Goal: Find specific page/section: Find specific page/section

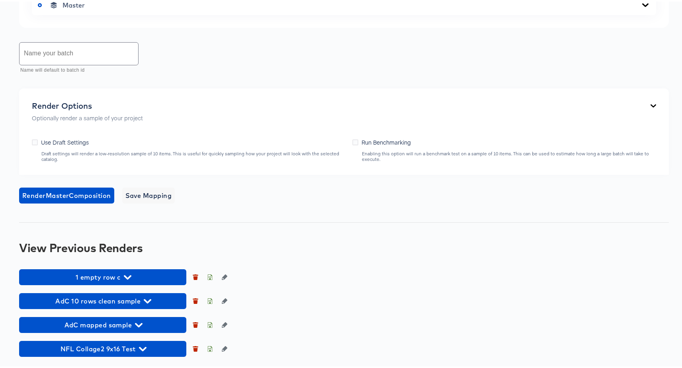
scroll to position [581, 0]
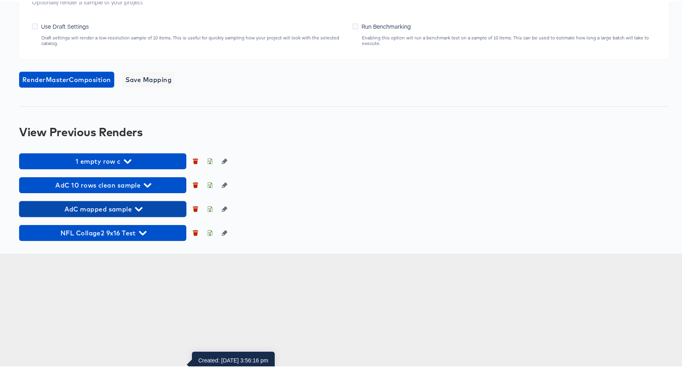
click at [128, 213] on span "AdC mapped sample" at bounding box center [102, 207] width 159 height 11
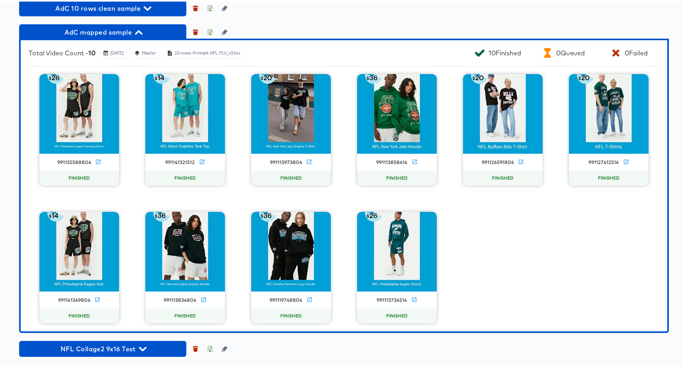
scroll to position [839, 0]
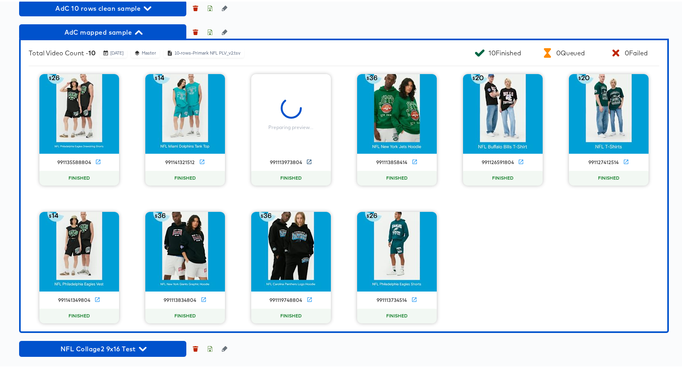
click at [306, 163] on icon at bounding box center [309, 160] width 6 height 6
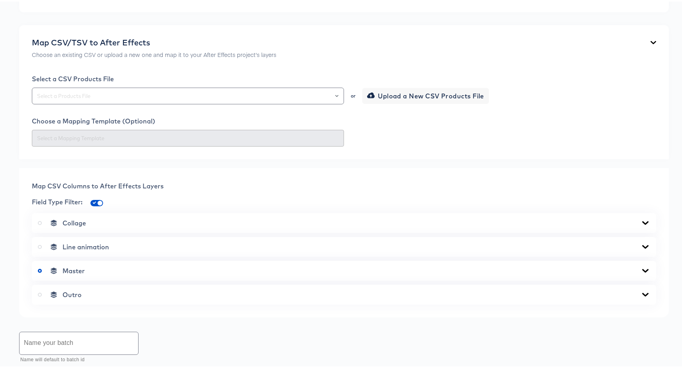
scroll to position [378, 0]
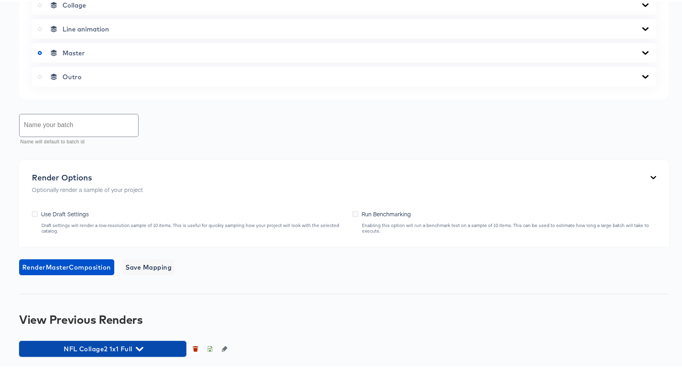
click at [133, 349] on span "NFL Collage2 1x1 Full" at bounding box center [102, 347] width 159 height 11
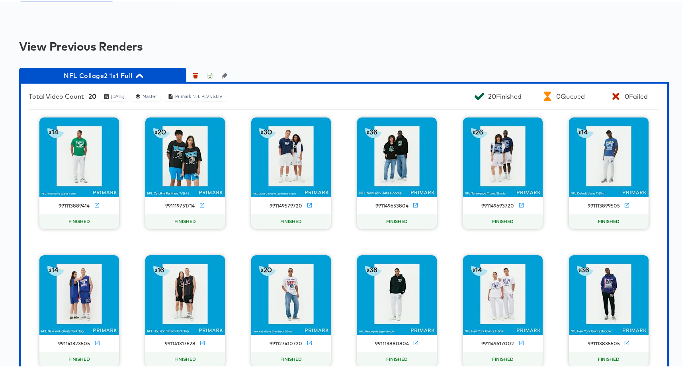
scroll to position [667, 0]
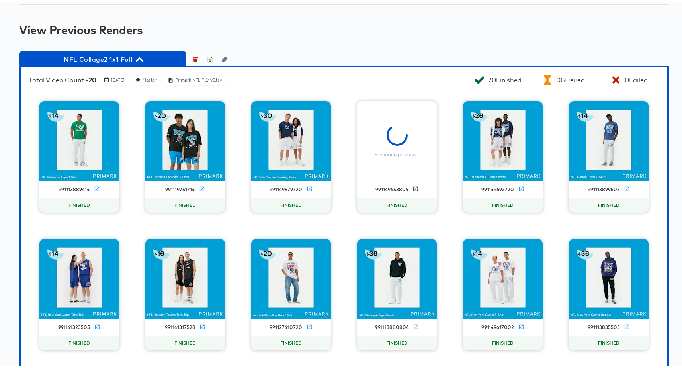
click at [412, 185] on icon at bounding box center [415, 187] width 6 height 6
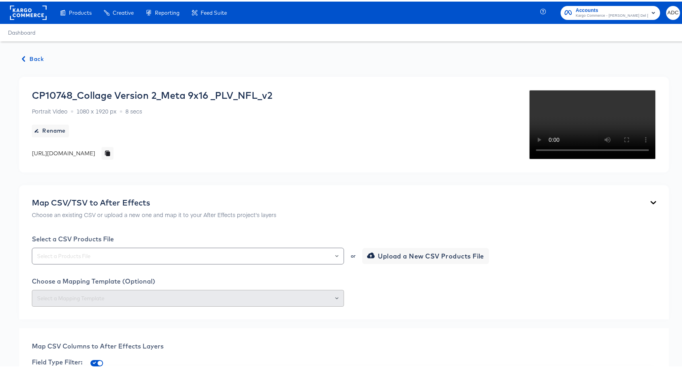
click at [34, 56] on span "Back" at bounding box center [33, 58] width 22 height 10
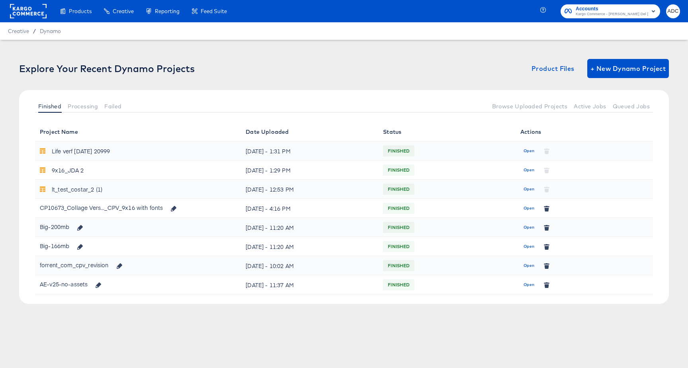
click at [27, 13] on rect at bounding box center [28, 11] width 37 height 14
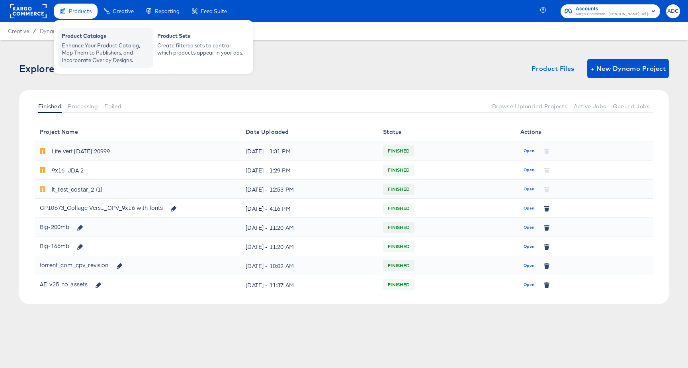
click at [81, 40] on div "Product Catalogs" at bounding box center [106, 37] width 88 height 10
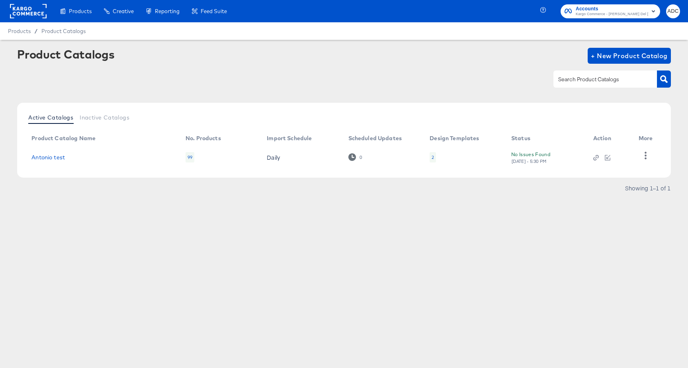
click at [26, 16] on rect at bounding box center [28, 11] width 37 height 14
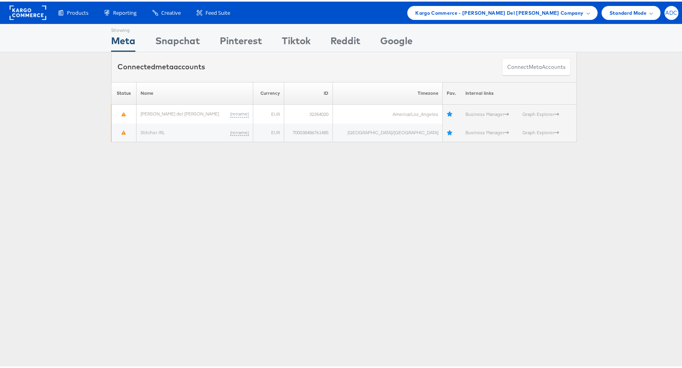
click at [667, 11] on span "ADC" at bounding box center [671, 11] width 12 height 5
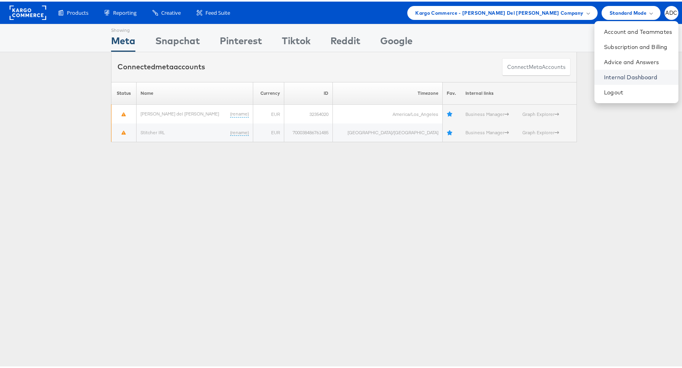
click at [611, 78] on link "Internal Dashboard" at bounding box center [638, 76] width 68 height 8
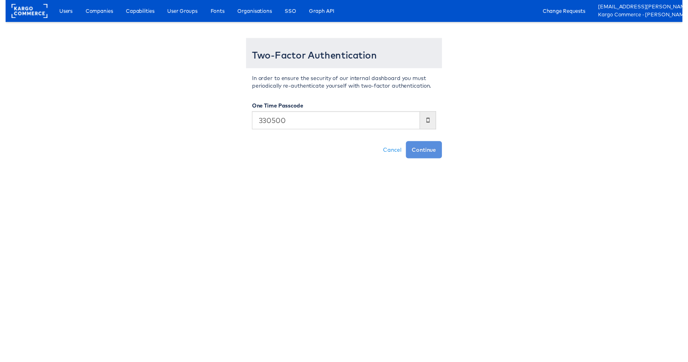
type input "330500"
click at [407, 143] on button "Continue" at bounding box center [425, 152] width 37 height 18
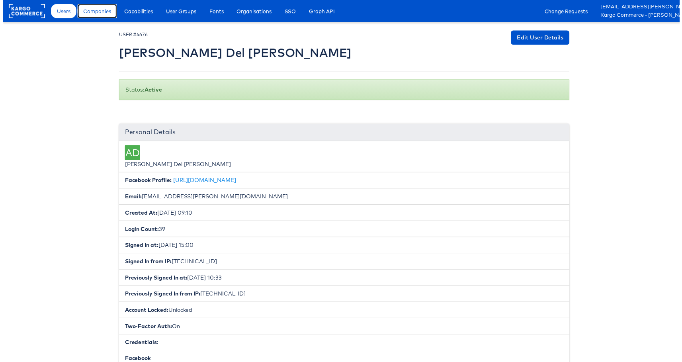
click at [101, 14] on span "Companies" at bounding box center [95, 11] width 28 height 8
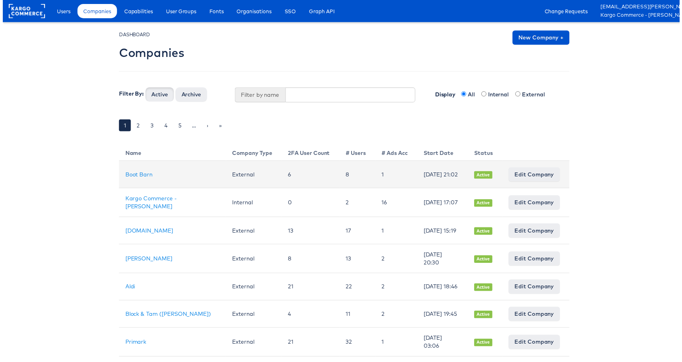
click at [135, 180] on td "Boot Barn" at bounding box center [171, 175] width 108 height 27
click at [141, 179] on link "Boot Barn" at bounding box center [136, 175] width 27 height 7
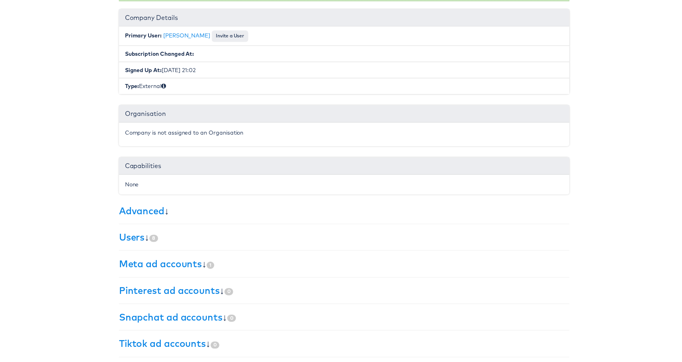
scroll to position [106, 0]
click at [143, 210] on link "Advanced" at bounding box center [140, 212] width 46 height 12
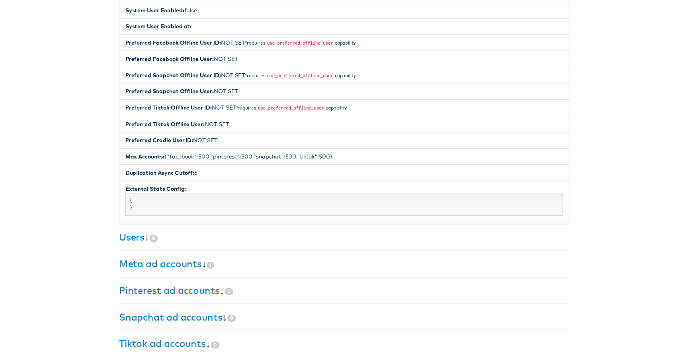
scroll to position [369, 0]
click at [151, 260] on link "Meta ad accounts" at bounding box center [159, 266] width 84 height 12
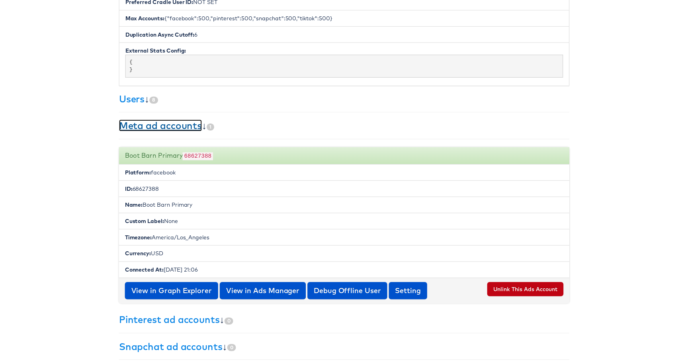
scroll to position [538, 0]
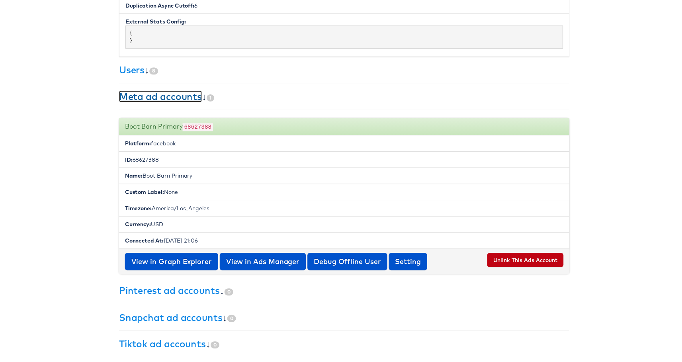
click at [145, 91] on link "Meta ad accounts" at bounding box center [159, 97] width 84 height 12
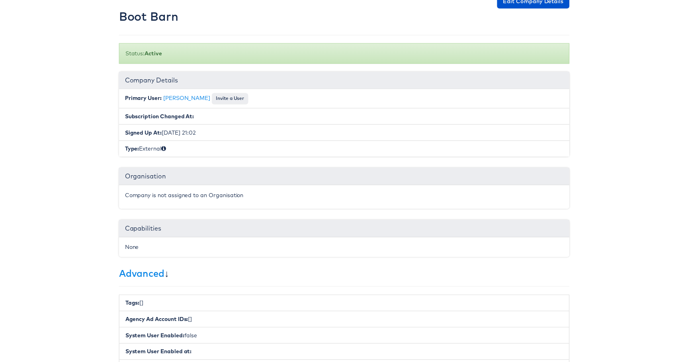
scroll to position [4, 0]
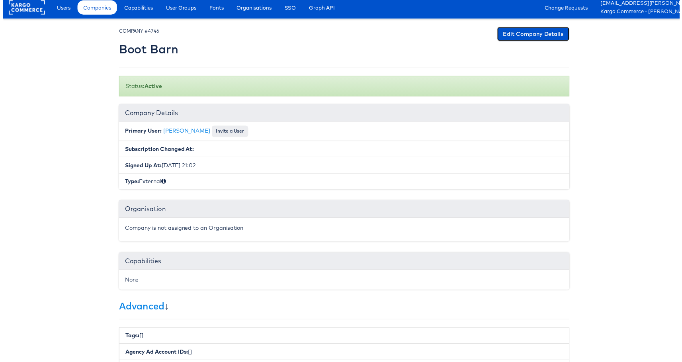
click at [556, 30] on link "Edit Company Details" at bounding box center [534, 34] width 73 height 14
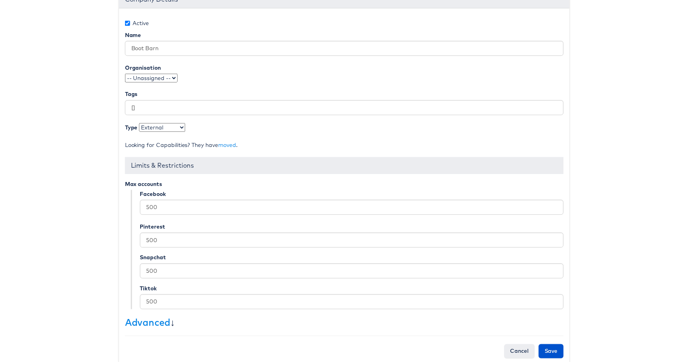
scroll to position [105, 0]
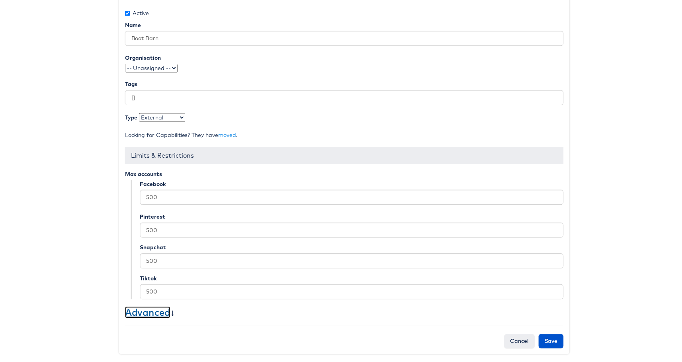
click at [152, 309] on link "Advanced" at bounding box center [146, 315] width 46 height 12
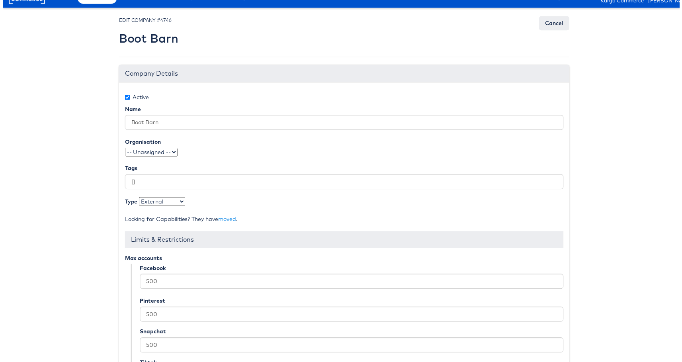
scroll to position [0, 0]
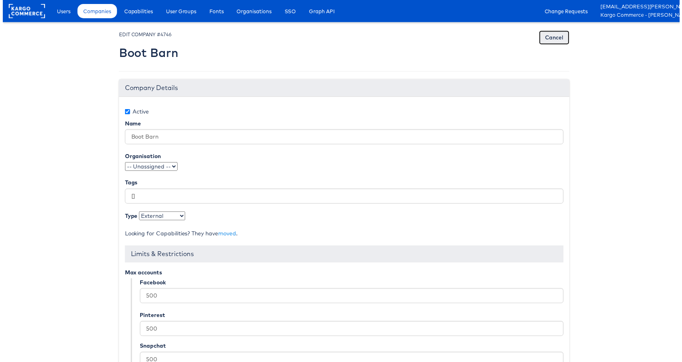
click at [550, 36] on link "Cancel" at bounding box center [555, 38] width 31 height 14
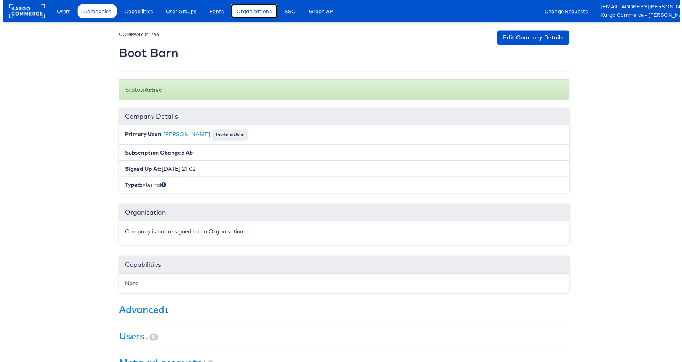
click at [266, 10] on span "Organisations" at bounding box center [253, 11] width 35 height 8
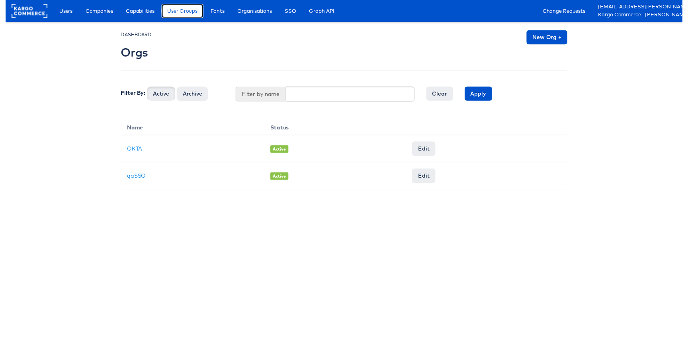
click at [164, 11] on link "User Groups" at bounding box center [179, 11] width 43 height 14
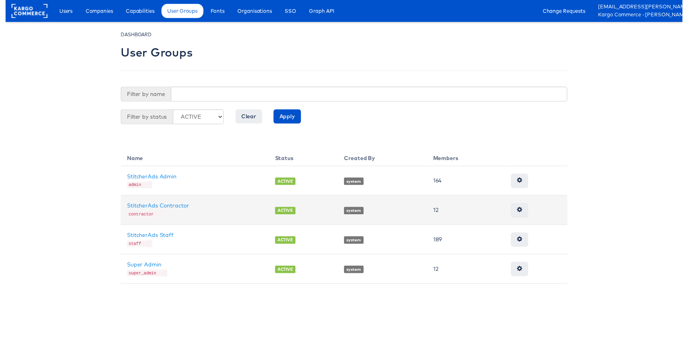
click at [180, 202] on td "StitcherAds Contractor contractor" at bounding box center [192, 213] width 151 height 30
click at [178, 207] on link "StitcherAds Contractor" at bounding box center [154, 208] width 63 height 7
